Goal: Browse casually

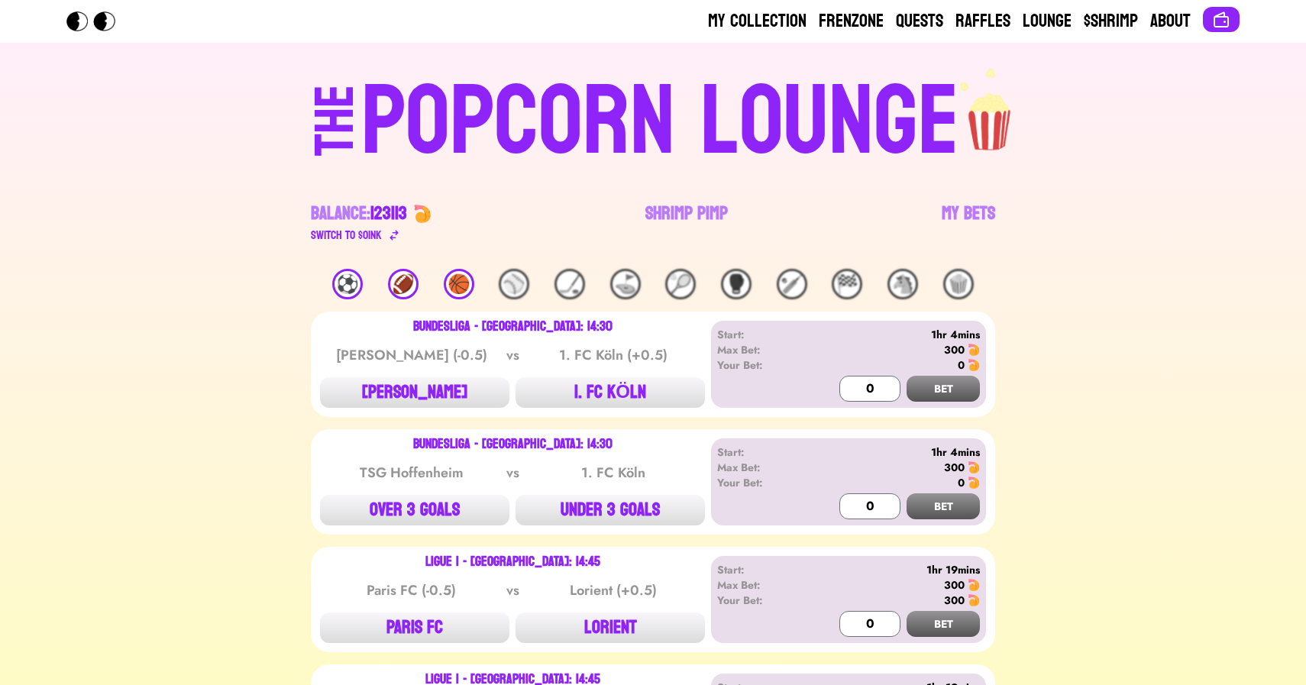
click at [458, 273] on div "🏀" at bounding box center [459, 284] width 31 height 31
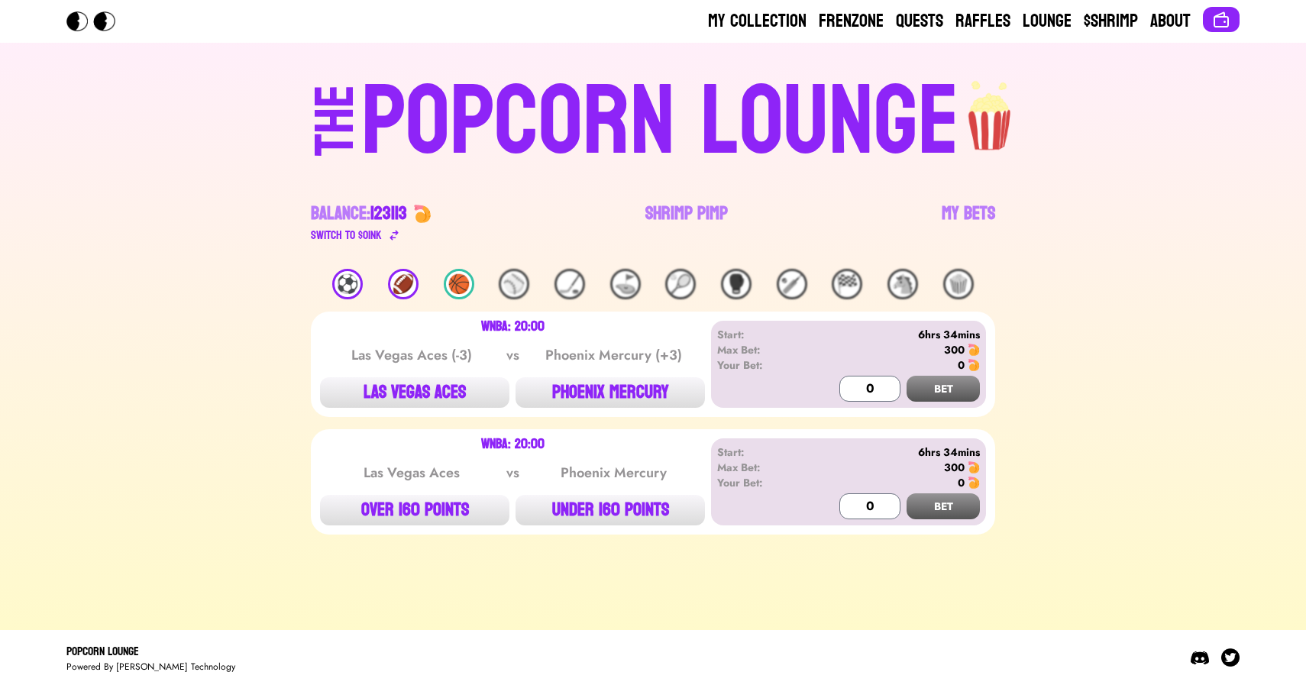
click at [413, 284] on div "🏈" at bounding box center [403, 284] width 31 height 31
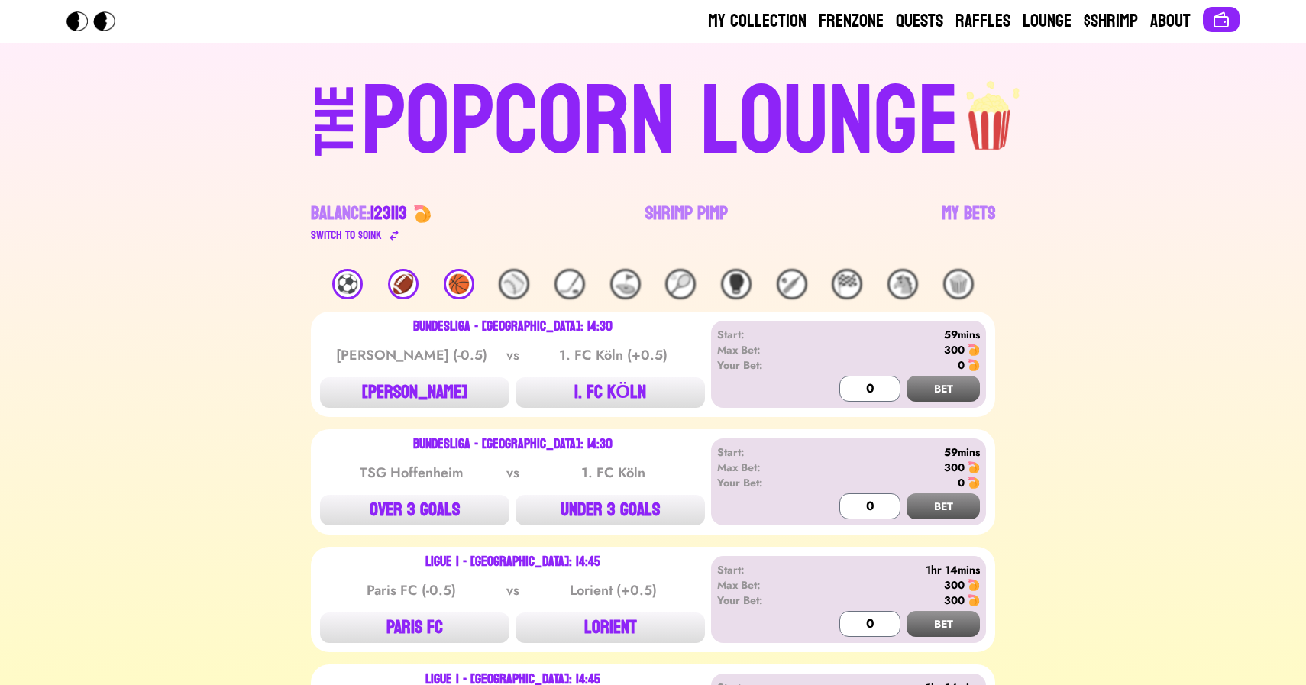
drag, startPoint x: 183, startPoint y: 139, endPoint x: 252, endPoint y: 163, distance: 73.7
click at [252, 163] on div "THE POPCORN LOUNGE" at bounding box center [653, 119] width 941 height 104
click at [187, 143] on div "THE POPCORN LOUNGE" at bounding box center [653, 119] width 941 height 104
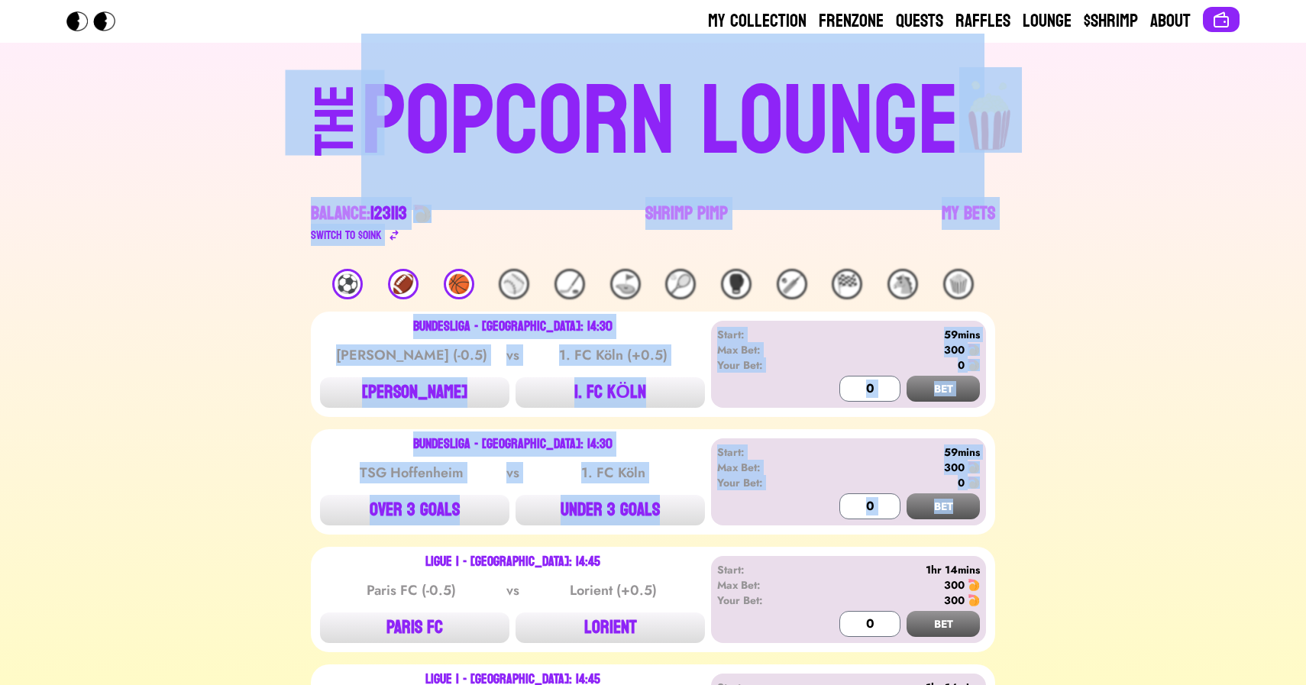
drag, startPoint x: 106, startPoint y: 126, endPoint x: 1033, endPoint y: 502, distance: 1000.5
